Goal: Information Seeking & Learning: Learn about a topic

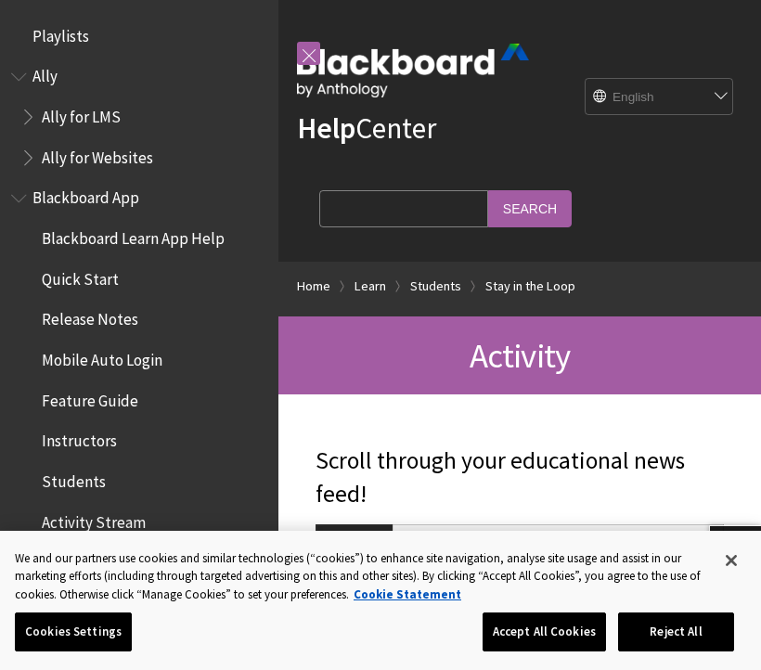
scroll to position [1881, 0]
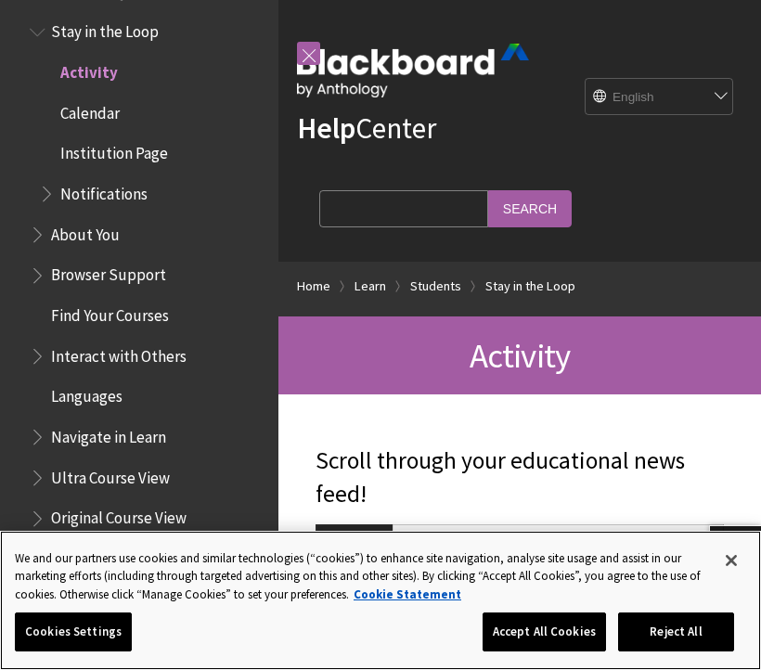
click at [535, 642] on button "Accept All Cookies" at bounding box center [544, 632] width 123 height 39
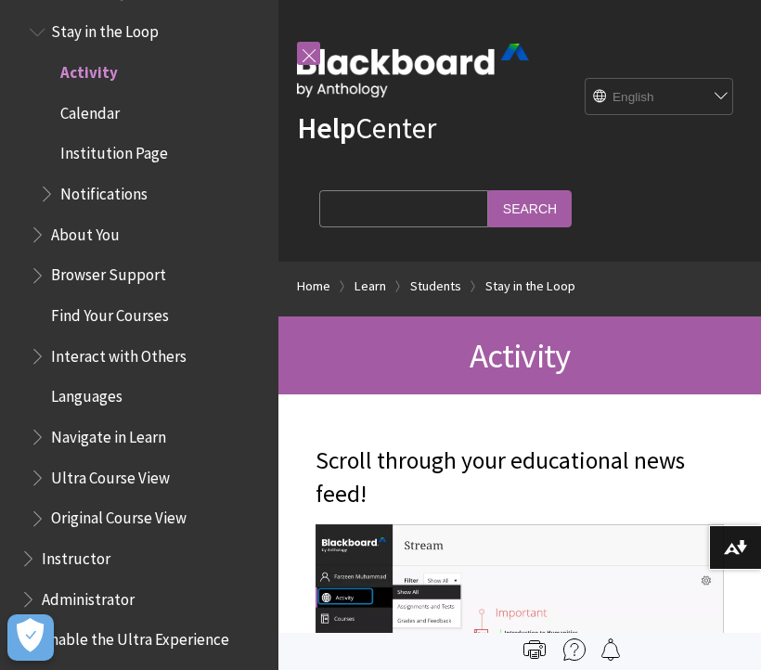
click at [51, 17] on span "Stay in the Loop" at bounding box center [105, 29] width 108 height 25
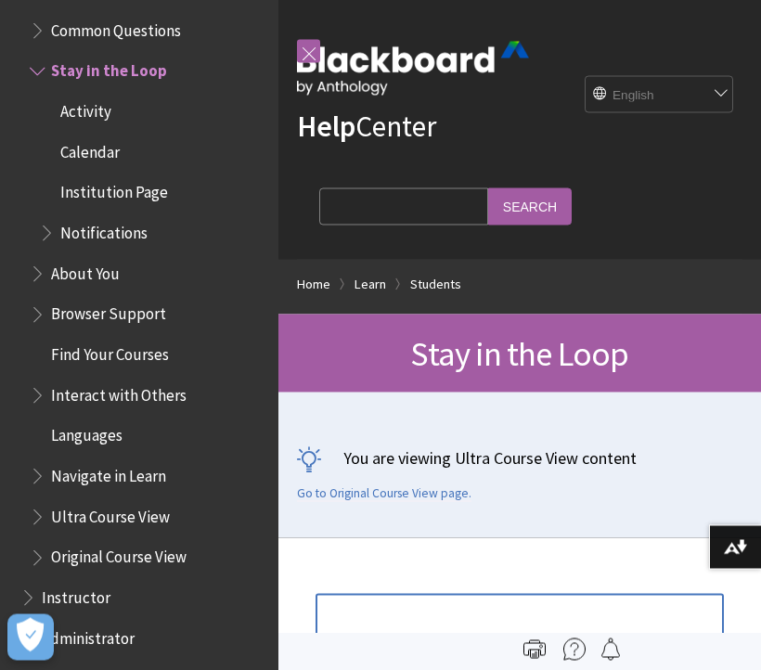
scroll to position [3, 0]
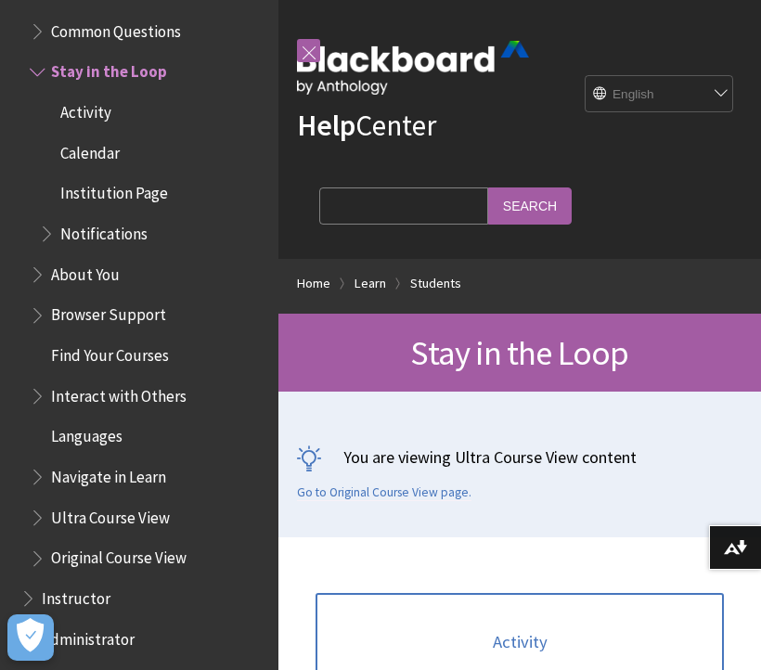
click at [313, 52] on link at bounding box center [308, 50] width 23 height 23
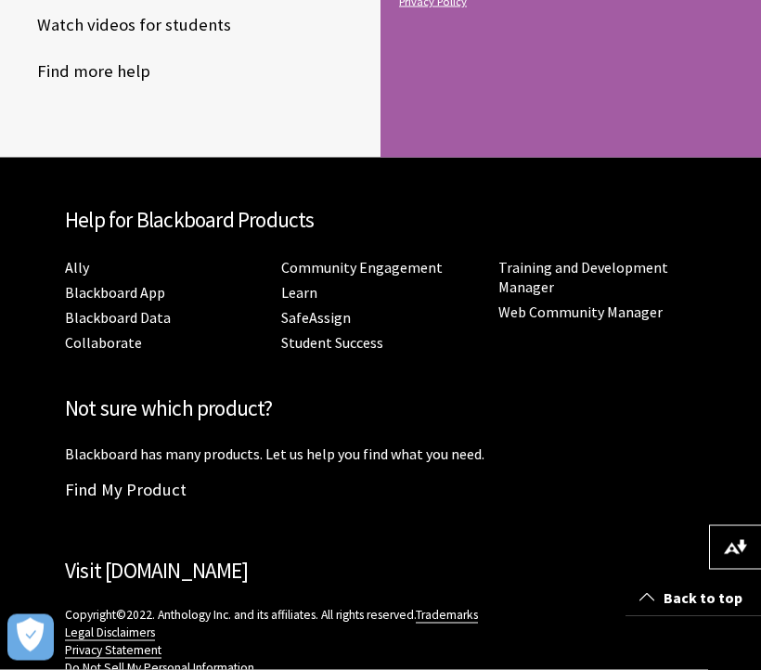
scroll to position [1235, 0]
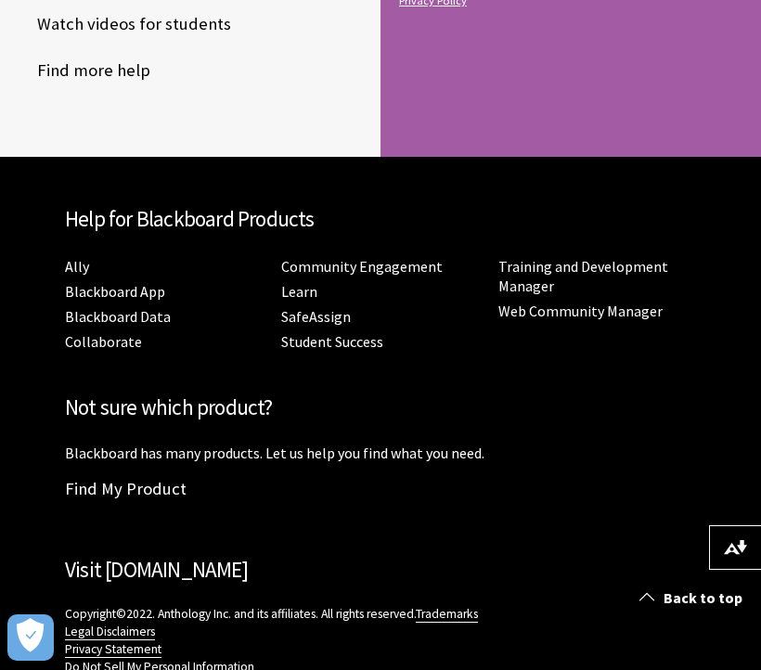
click at [662, 291] on link "Training and Development Manager" at bounding box center [584, 276] width 170 height 39
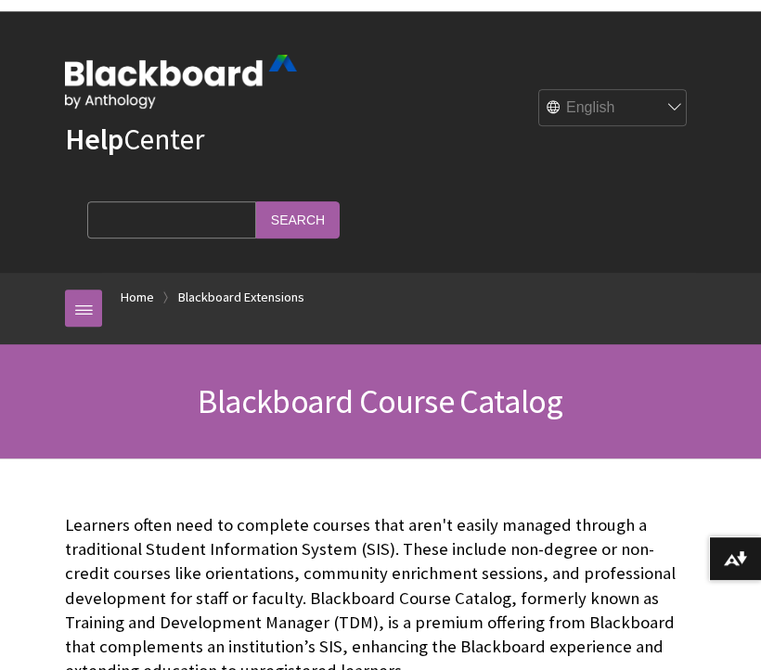
scroll to position [1942, 0]
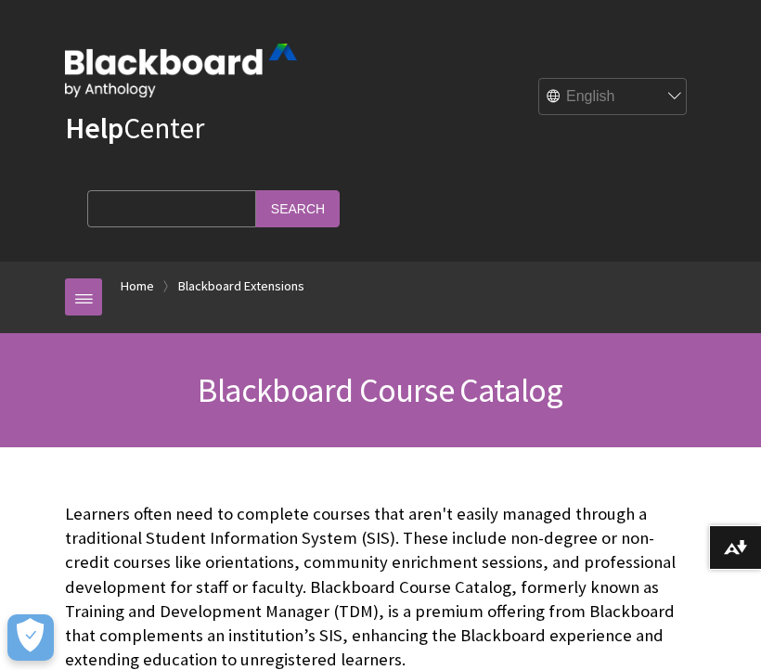
click at [8, 14] on div "Help Center English عربية Català Cymraeg Deutsch Español Suomi Français עברית I…" at bounding box center [380, 131] width 761 height 262
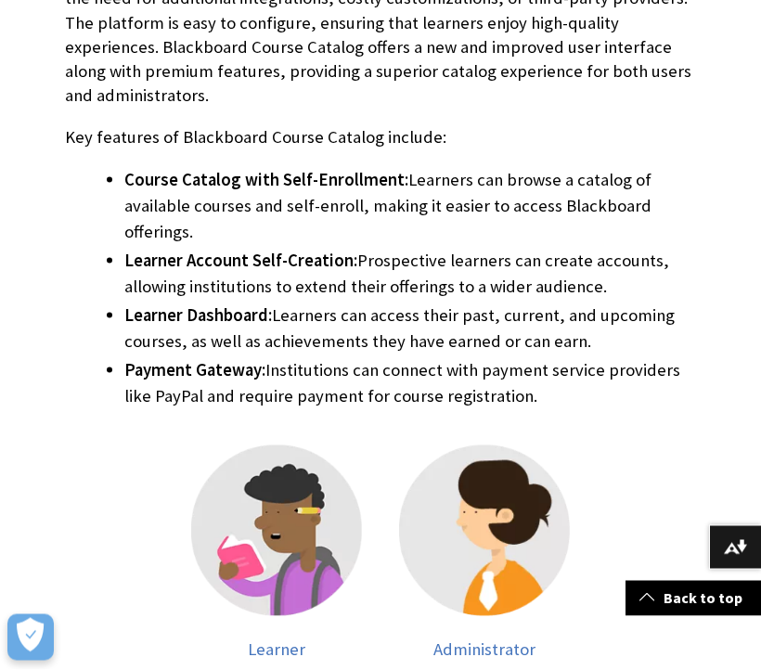
scroll to position [799, 0]
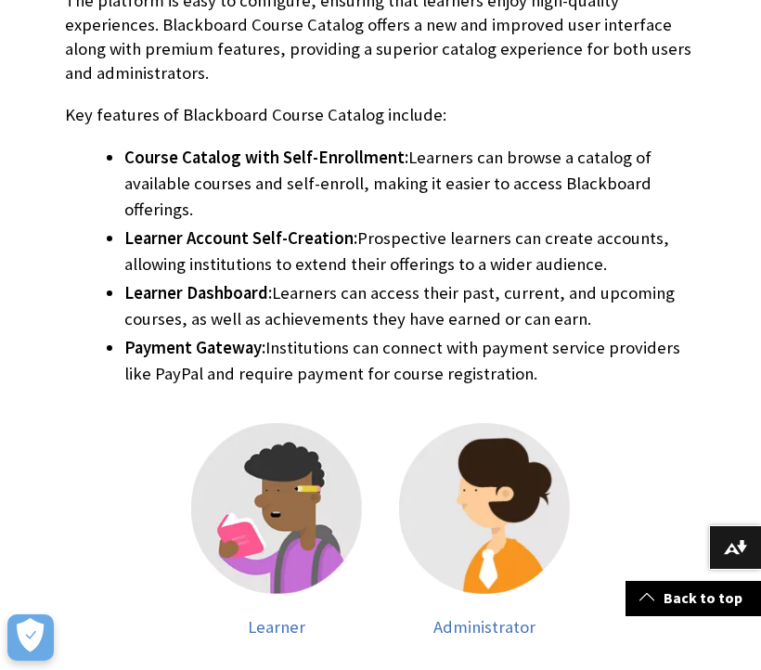
click at [669, 599] on link "Back to top" at bounding box center [694, 598] width 136 height 34
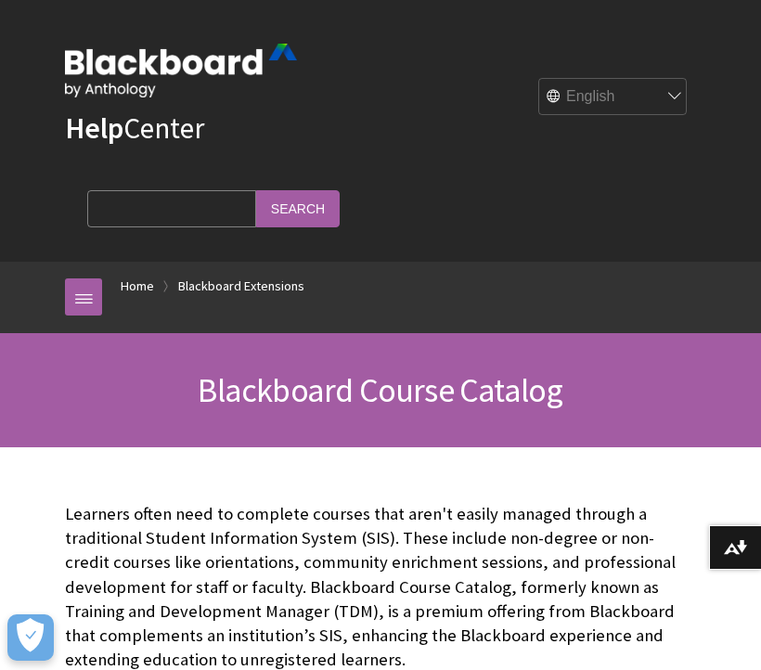
click at [23, 3] on div "Help Center English عربية Català Cymraeg Deutsch Español Suomi Français עברית I…" at bounding box center [380, 131] width 761 height 262
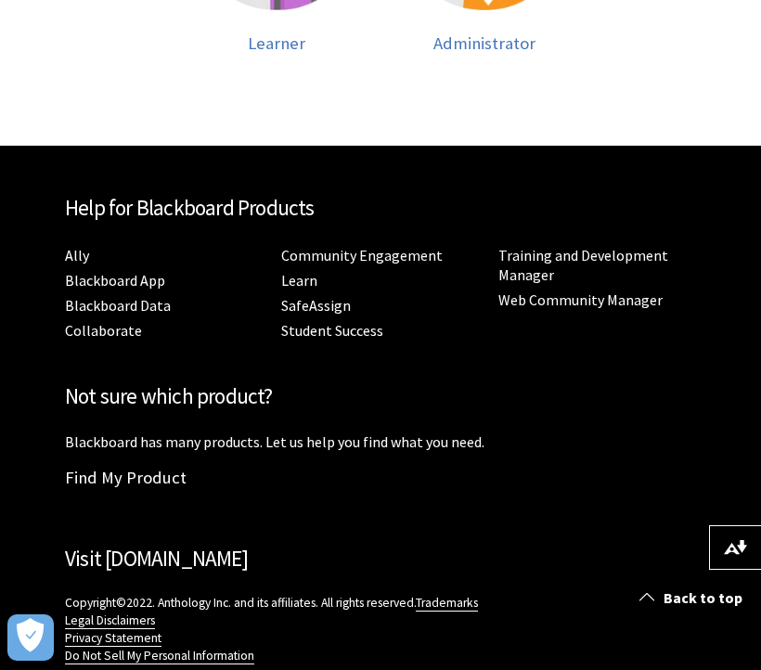
scroll to position [1478, 0]
